Goal: Information Seeking & Learning: Learn about a topic

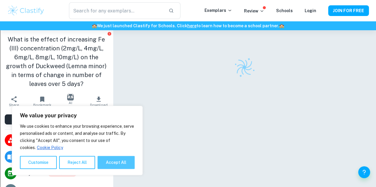
click at [127, 163] on button "Accept All" at bounding box center [115, 162] width 37 height 13
checkbox input "true"
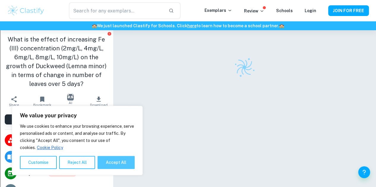
checkbox input "true"
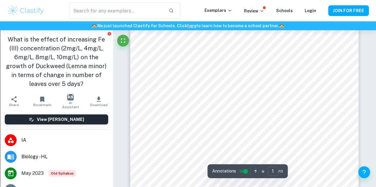
scroll to position [26, 0]
click at [311, 121] on div at bounding box center [242, 124] width 168 height 7
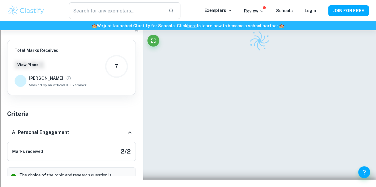
click at [171, 118] on div at bounding box center [259, 92] width 228 height 176
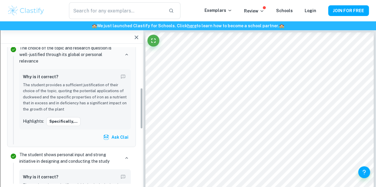
scroll to position [137, 0]
